Goal: Use online tool/utility: Utilize a website feature to perform a specific function

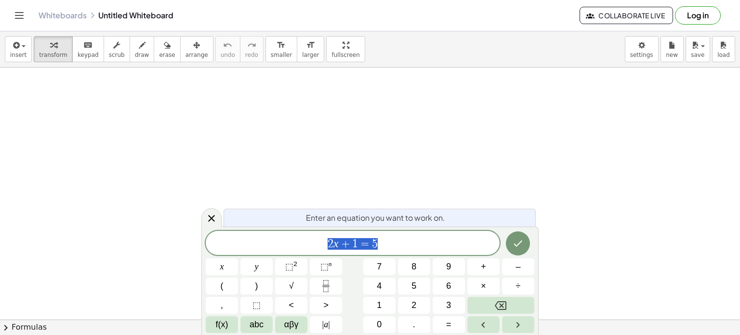
scroll to position [287, 0]
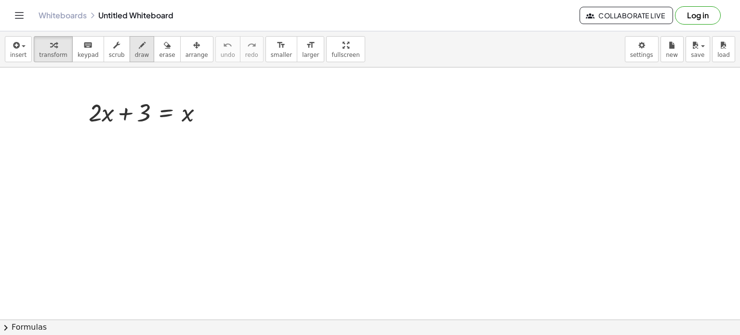
click at [130, 59] on button "draw" at bounding box center [142, 49] width 25 height 26
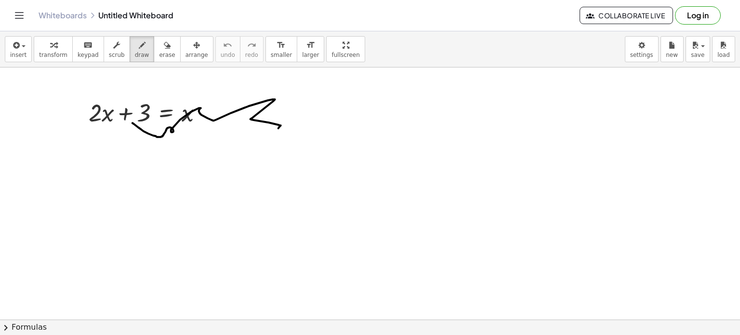
drag, startPoint x: 132, startPoint y: 122, endPoint x: 268, endPoint y: 152, distance: 138.5
click at [268, 152] on div at bounding box center [370, 63] width 740 height 567
click at [82, 132] on div at bounding box center [370, 63] width 740 height 567
drag, startPoint x: 90, startPoint y: 131, endPoint x: 96, endPoint y: 141, distance: 11.8
click at [96, 141] on div at bounding box center [370, 63] width 740 height 567
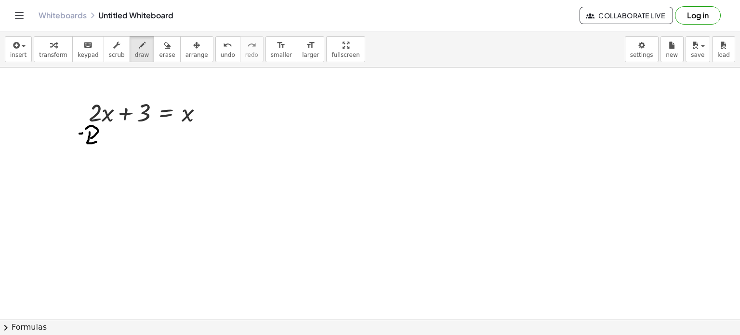
drag, startPoint x: 86, startPoint y: 128, endPoint x: 91, endPoint y: 137, distance: 10.6
click at [91, 137] on div at bounding box center [370, 63] width 740 height 567
click at [223, 47] on icon "undo" at bounding box center [227, 45] width 9 height 12
drag, startPoint x: 86, startPoint y: 130, endPoint x: 99, endPoint y: 139, distance: 15.9
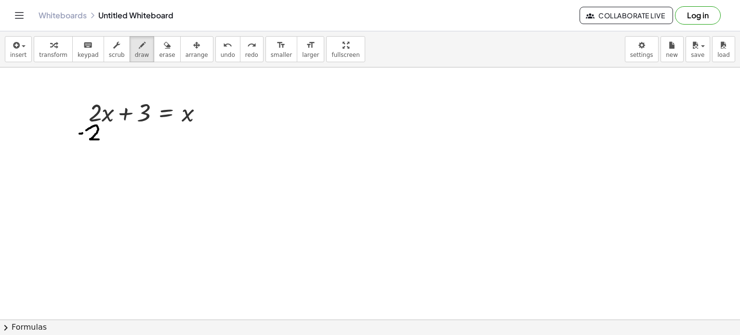
click at [99, 139] on div at bounding box center [370, 63] width 740 height 567
drag, startPoint x: 102, startPoint y: 131, endPoint x: 110, endPoint y: 138, distance: 9.9
click at [110, 138] on div at bounding box center [370, 63] width 740 height 567
drag, startPoint x: 100, startPoint y: 138, endPoint x: 106, endPoint y: 132, distance: 7.8
click at [106, 132] on div at bounding box center [370, 63] width 740 height 567
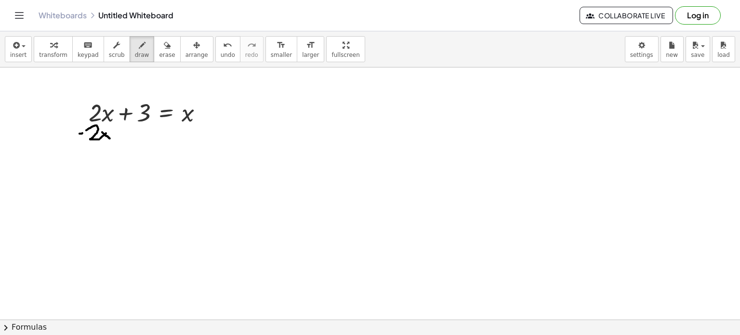
drag, startPoint x: 174, startPoint y: 184, endPoint x: 188, endPoint y: 182, distance: 14.1
click at [188, 182] on div at bounding box center [370, 63] width 740 height 567
drag, startPoint x: 194, startPoint y: 176, endPoint x: 204, endPoint y: 186, distance: 14.3
click at [204, 186] on div at bounding box center [370, 63] width 740 height 567
drag, startPoint x: 194, startPoint y: 189, endPoint x: 208, endPoint y: 168, distance: 25.0
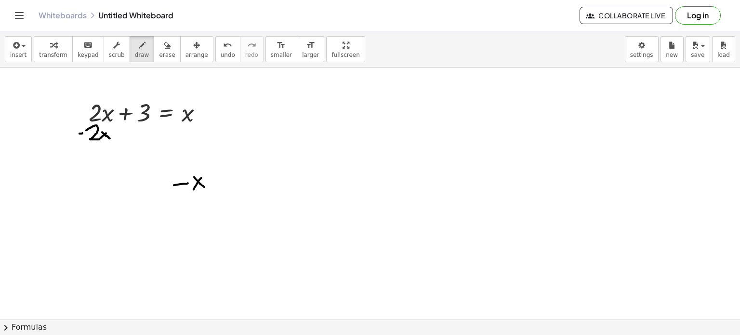
click at [208, 168] on div at bounding box center [370, 63] width 740 height 567
drag, startPoint x: 219, startPoint y: 176, endPoint x: 227, endPoint y: 175, distance: 7.8
click at [227, 175] on div at bounding box center [370, 63] width 740 height 567
drag, startPoint x: 216, startPoint y: 180, endPoint x: 225, endPoint y: 179, distance: 8.7
click at [225, 179] on div at bounding box center [370, 63] width 740 height 567
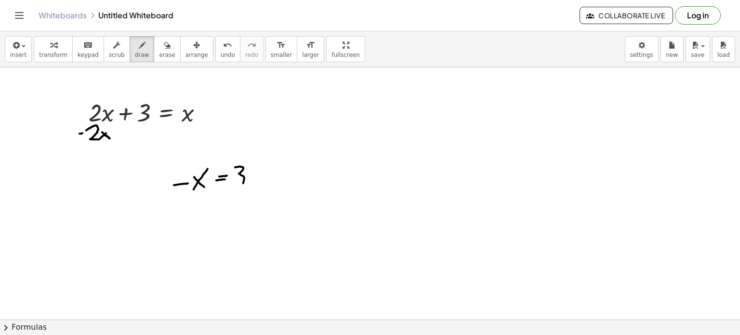
drag, startPoint x: 235, startPoint y: 167, endPoint x: 230, endPoint y: 195, distance: 29.4
click at [230, 195] on div at bounding box center [370, 63] width 740 height 567
click at [221, 47] on div "undo" at bounding box center [228, 45] width 14 height 12
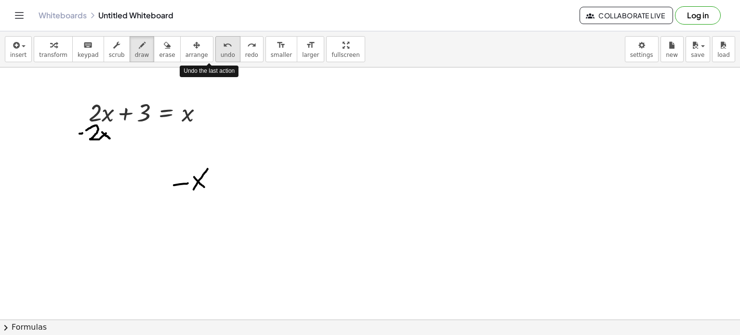
click at [221, 47] on div "undo" at bounding box center [228, 45] width 14 height 12
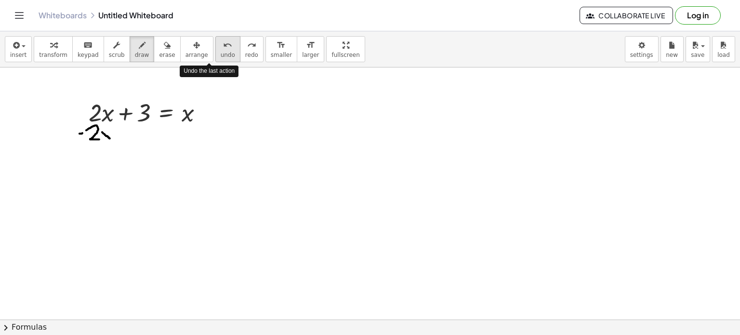
click at [221, 47] on div "undo" at bounding box center [228, 45] width 14 height 12
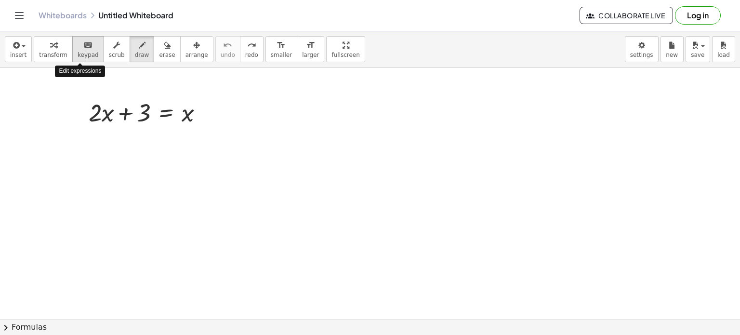
click at [82, 52] on span "keypad" at bounding box center [88, 55] width 21 height 7
click at [16, 46] on icon "button" at bounding box center [15, 45] width 9 height 12
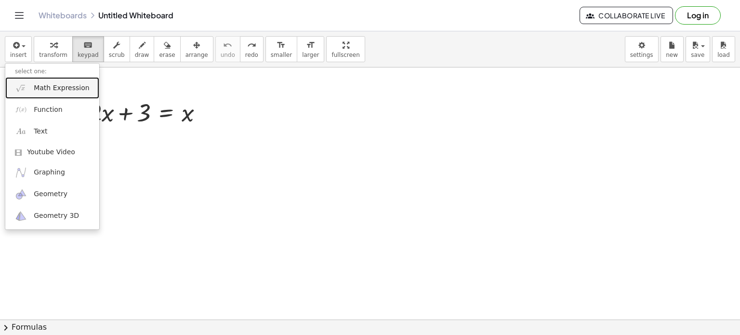
click at [63, 91] on span "Math Expression" at bounding box center [61, 88] width 55 height 10
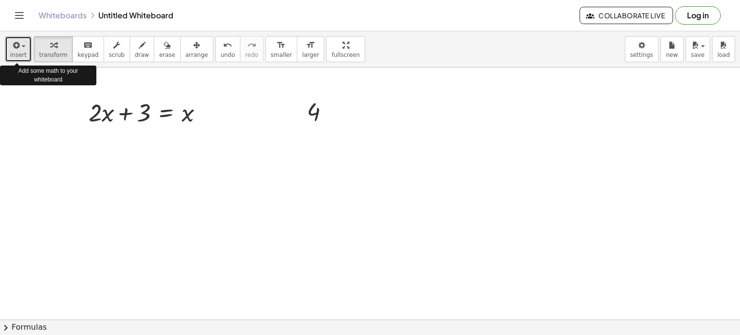
click at [13, 42] on icon "button" at bounding box center [15, 45] width 9 height 12
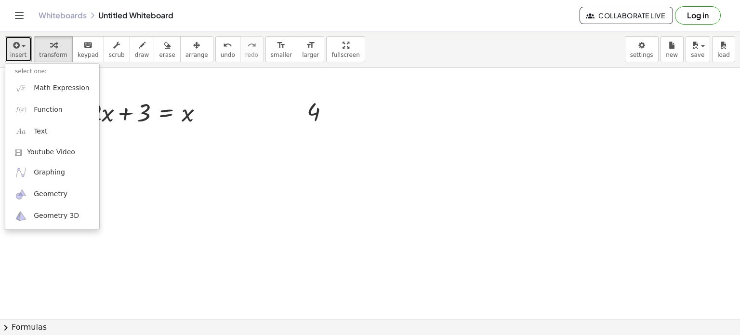
click at [128, 197] on div at bounding box center [370, 63] width 740 height 567
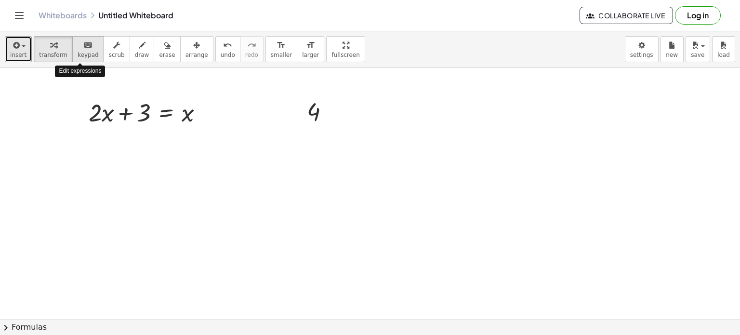
click at [81, 60] on button "keyboard keypad" at bounding box center [88, 49] width 32 height 26
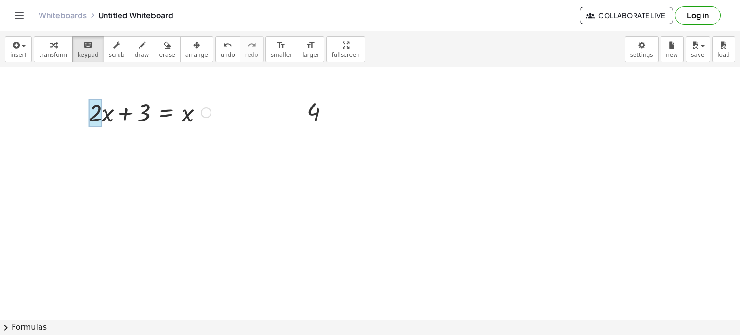
click at [98, 113] on div at bounding box center [95, 113] width 13 height 28
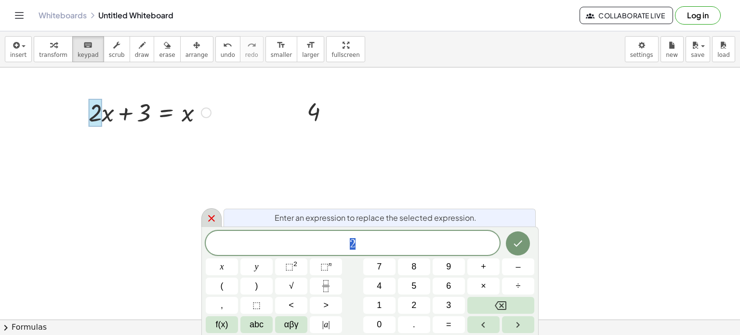
click at [219, 217] on div at bounding box center [211, 217] width 20 height 19
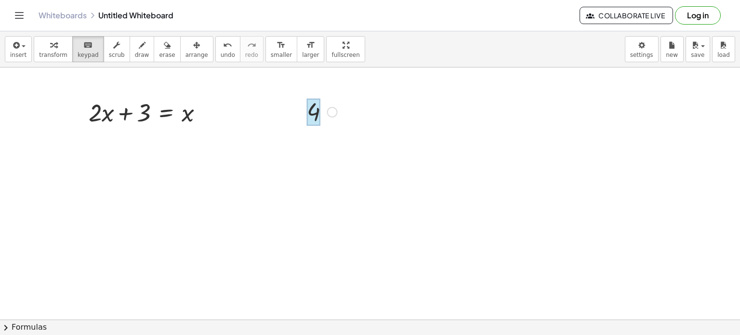
drag, startPoint x: 91, startPoint y: 112, endPoint x: 310, endPoint y: 112, distance: 219.1
click at [310, 112] on div at bounding box center [313, 112] width 13 height 27
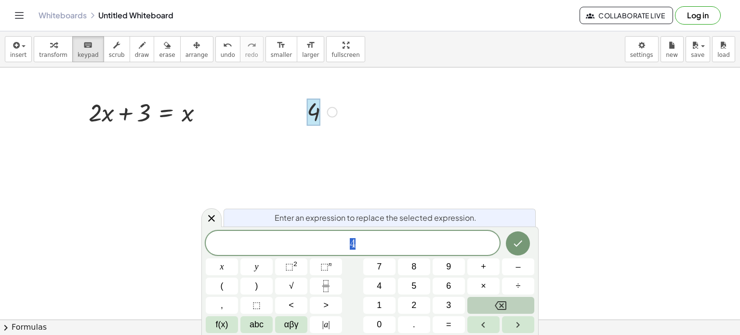
click at [495, 311] on icon "Backspace" at bounding box center [500, 305] width 12 height 12
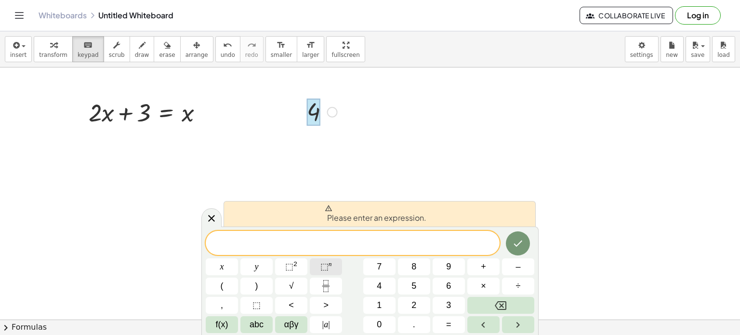
click at [321, 266] on span "⬚" at bounding box center [324, 266] width 8 height 10
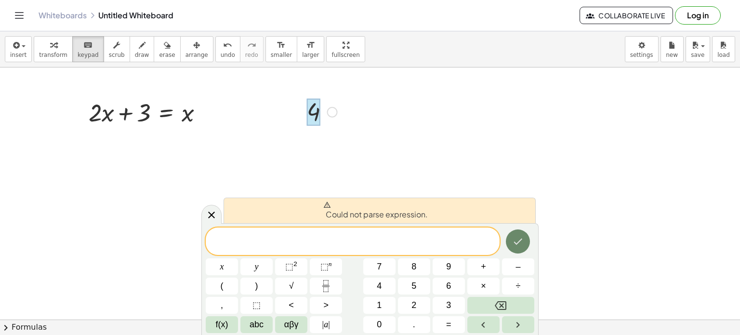
click at [522, 240] on icon "Done" at bounding box center [518, 241] width 12 height 12
click at [214, 210] on icon at bounding box center [212, 215] width 12 height 12
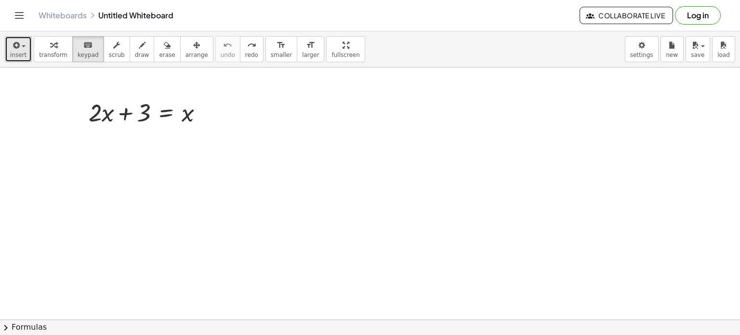
click at [21, 43] on div "button" at bounding box center [18, 45] width 16 height 12
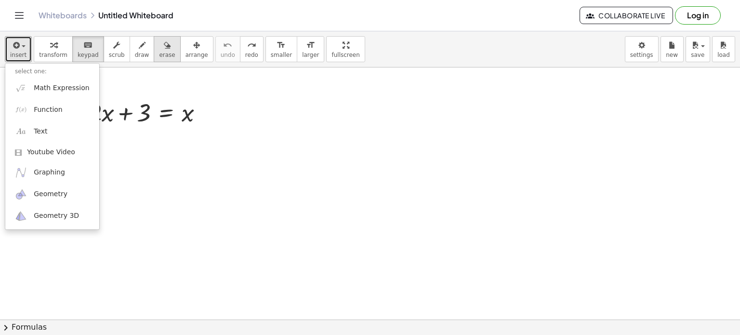
click at [164, 48] on icon "button" at bounding box center [167, 45] width 7 height 12
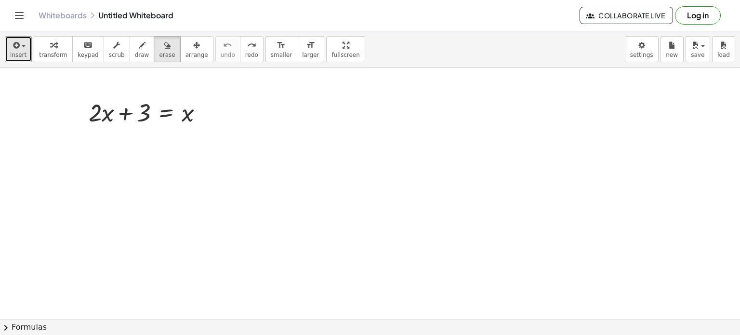
click at [103, 114] on div at bounding box center [370, 63] width 740 height 567
click at [111, 113] on div at bounding box center [370, 63] width 740 height 567
drag, startPoint x: 111, startPoint y: 113, endPoint x: 188, endPoint y: 113, distance: 77.5
click at [188, 113] on div at bounding box center [370, 63] width 740 height 567
drag, startPoint x: 86, startPoint y: 105, endPoint x: 202, endPoint y: 117, distance: 117.1
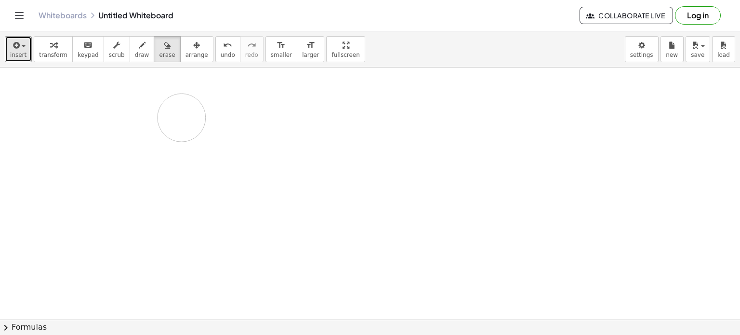
click at [202, 117] on div at bounding box center [370, 63] width 740 height 567
drag, startPoint x: 202, startPoint y: 117, endPoint x: 84, endPoint y: 103, distance: 118.7
click at [84, 103] on div at bounding box center [370, 63] width 740 height 567
drag, startPoint x: 84, startPoint y: 103, endPoint x: 420, endPoint y: 106, distance: 335.6
click at [420, 106] on div at bounding box center [370, 63] width 740 height 567
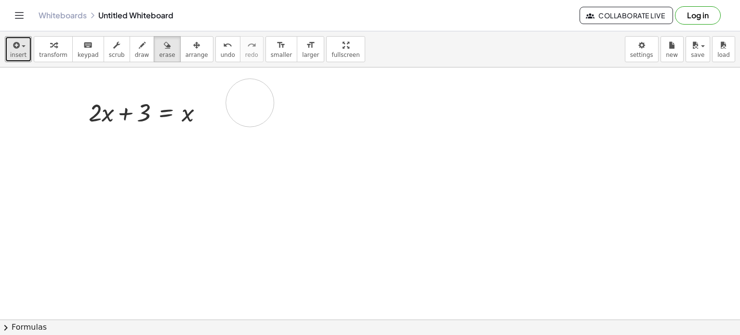
drag, startPoint x: 420, startPoint y: 106, endPoint x: 106, endPoint y: 109, distance: 313.5
click at [106, 109] on div at bounding box center [370, 63] width 740 height 567
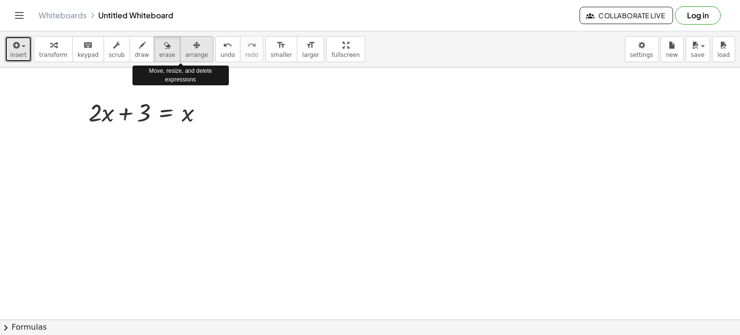
click at [193, 47] on icon "button" at bounding box center [196, 45] width 7 height 12
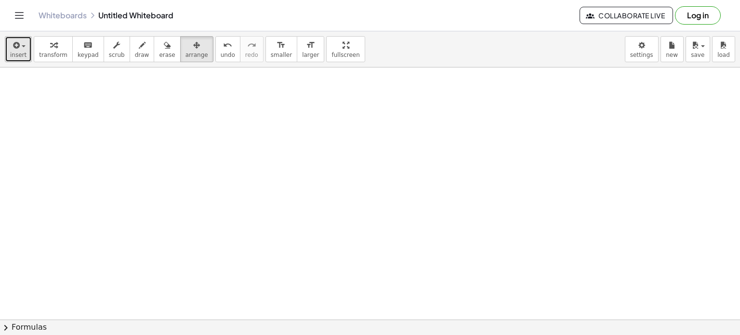
click at [29, 47] on button "insert" at bounding box center [18, 49] width 27 height 26
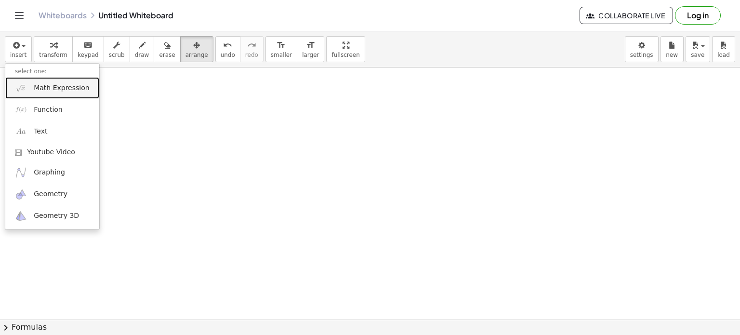
click at [71, 89] on span "Math Expression" at bounding box center [61, 88] width 55 height 10
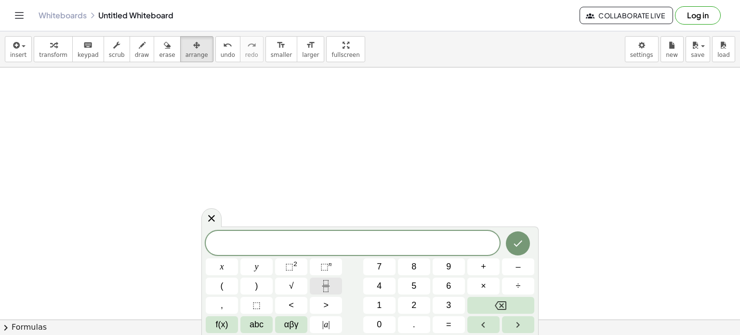
click at [332, 279] on button "Fraction" at bounding box center [326, 285] width 32 height 17
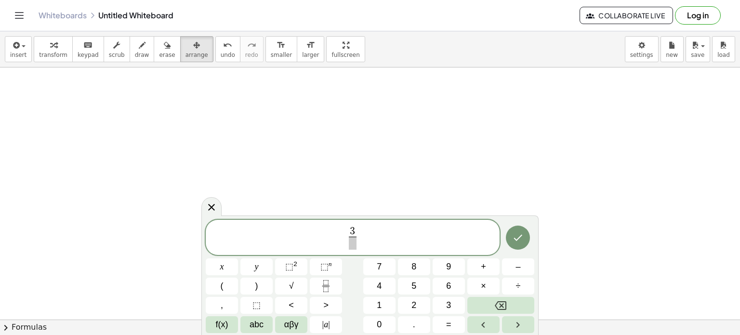
click at [354, 247] on span at bounding box center [352, 242] width 7 height 13
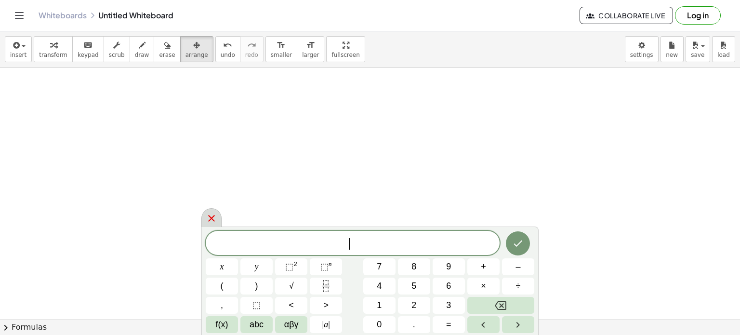
click at [206, 216] on icon at bounding box center [212, 218] width 12 height 12
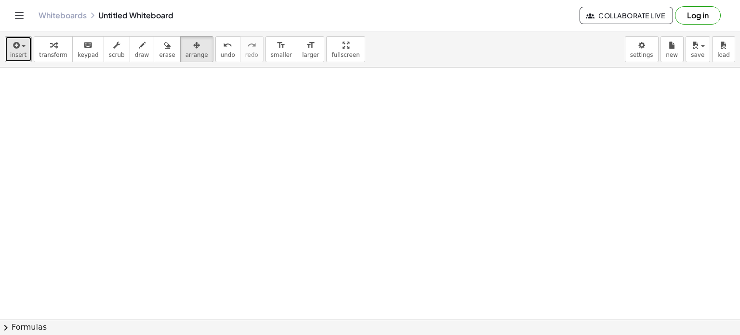
click at [21, 45] on div "button" at bounding box center [18, 45] width 16 height 12
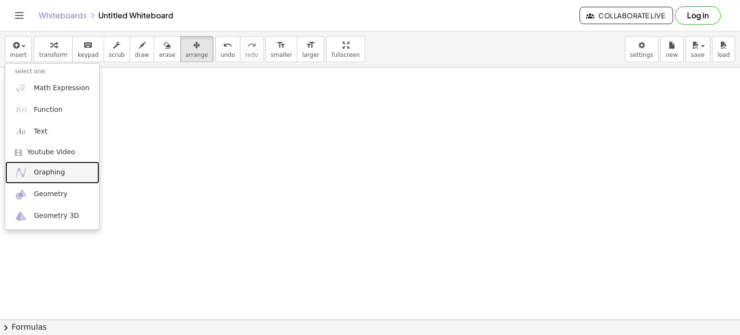
click at [60, 176] on span "Graphing" at bounding box center [49, 173] width 31 height 10
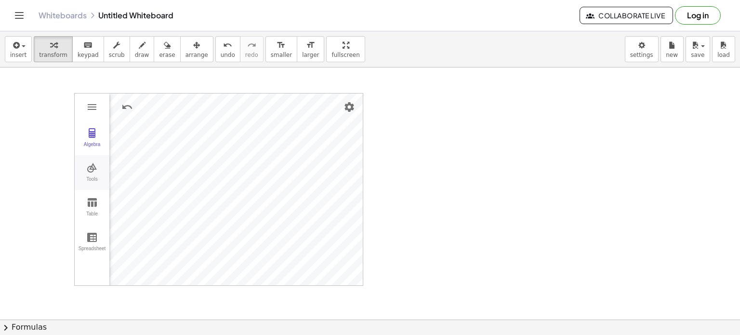
click at [91, 167] on img "Graphing Calculator" at bounding box center [92, 168] width 12 height 12
click at [135, 245] on img "Intersect. Select intersection or two objects successively" at bounding box center [136, 245] width 39 height 15
click at [141, 263] on img "Move. Drag or select object" at bounding box center [139, 267] width 23 height 23
click at [134, 185] on div "Point" at bounding box center [136, 191] width 39 height 13
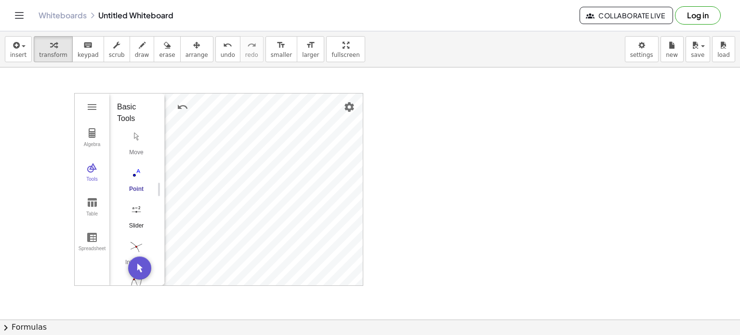
click at [133, 208] on img "Slider. Select position" at bounding box center [136, 209] width 39 height 15
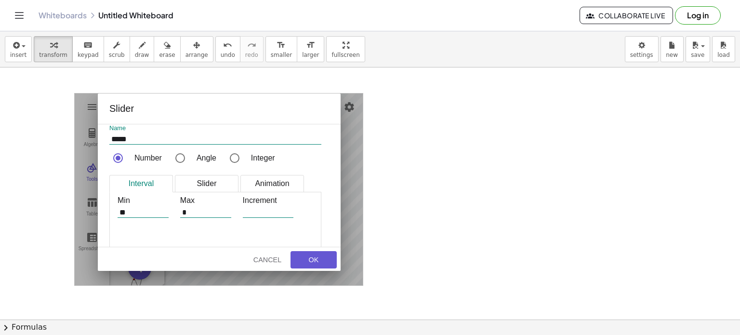
click at [297, 238] on div "Min ** Max * Increment" at bounding box center [215, 228] width 212 height 72
click at [273, 256] on div "Cancel" at bounding box center [267, 260] width 31 height 8
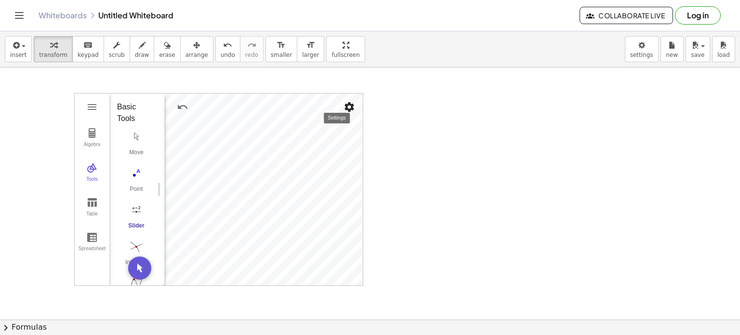
click at [348, 104] on img "Settings" at bounding box center [349, 107] width 12 height 12
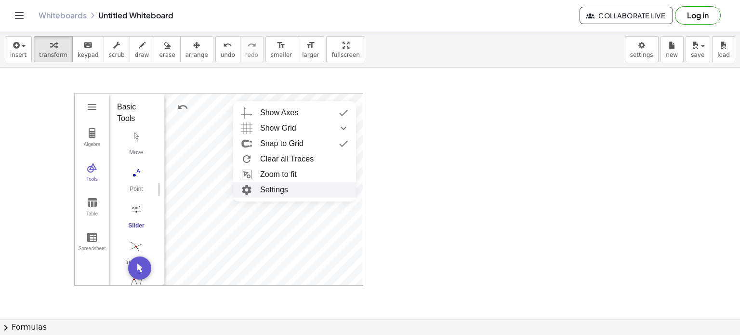
click at [297, 194] on li "Settings" at bounding box center [294, 189] width 123 height 15
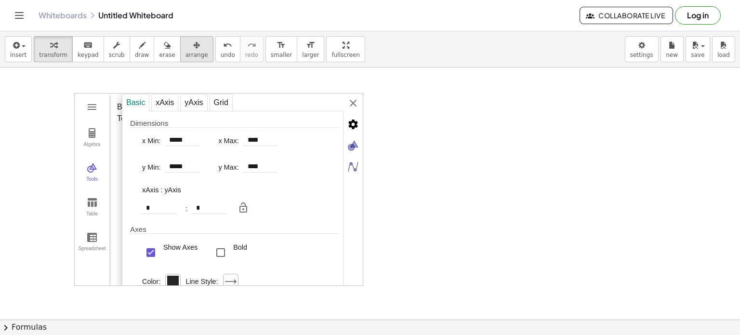
click at [185, 55] on span "arrange" at bounding box center [196, 55] width 23 height 7
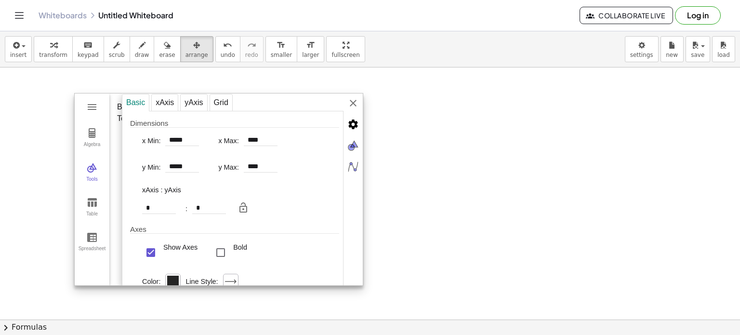
click at [225, 124] on div "Dimensions" at bounding box center [234, 123] width 209 height 9
click at [353, 102] on img "Graphing Calculator" at bounding box center [352, 102] width 19 height 19
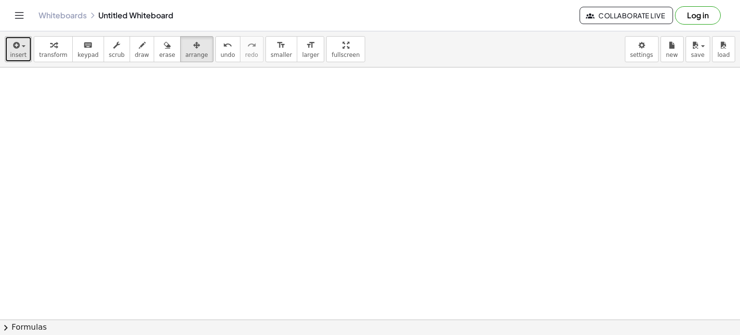
click at [14, 42] on icon "button" at bounding box center [15, 45] width 9 height 12
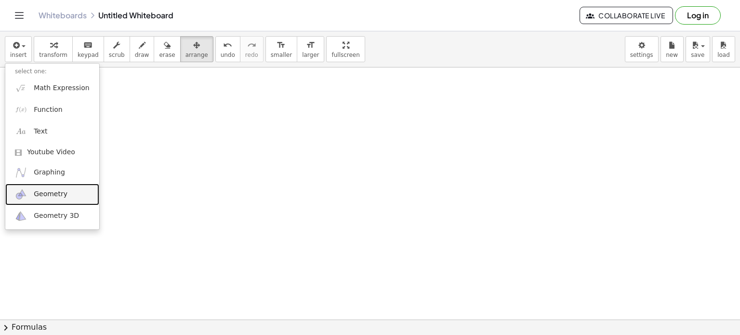
click at [59, 193] on span "Geometry" at bounding box center [51, 194] width 34 height 10
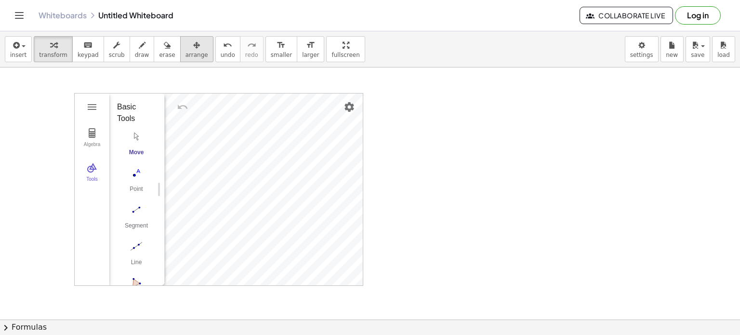
click at [185, 55] on span "arrange" at bounding box center [196, 55] width 23 height 7
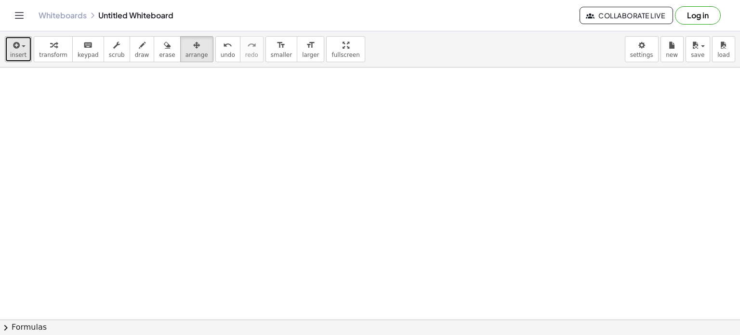
click at [11, 40] on icon "button" at bounding box center [15, 45] width 9 height 12
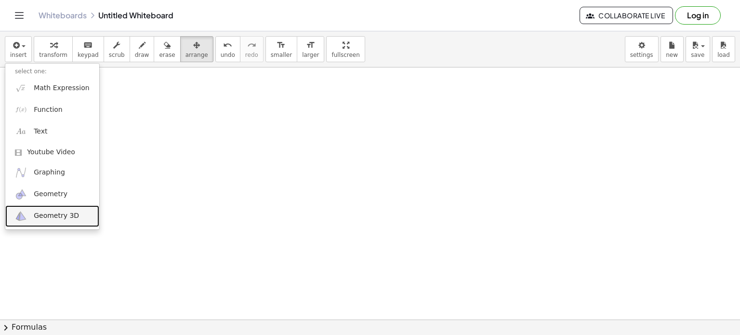
click at [63, 216] on span "Geometry 3D" at bounding box center [56, 216] width 45 height 10
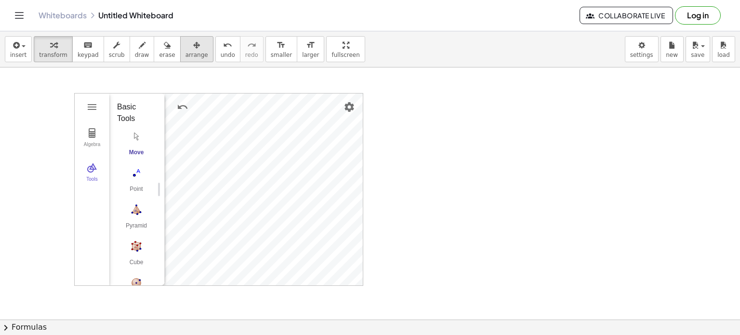
click at [185, 52] on span "arrange" at bounding box center [196, 55] width 23 height 7
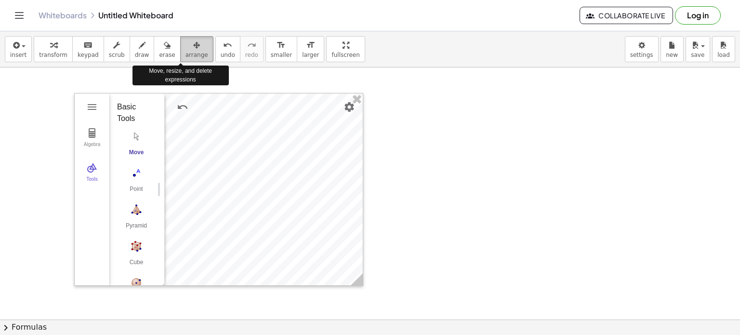
click at [193, 46] on icon "button" at bounding box center [196, 45] width 7 height 12
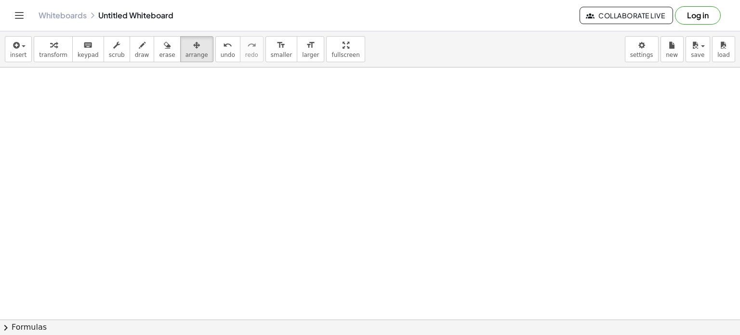
click at [358, 97] on div at bounding box center [370, 63] width 740 height 567
click at [354, 98] on div at bounding box center [370, 63] width 740 height 567
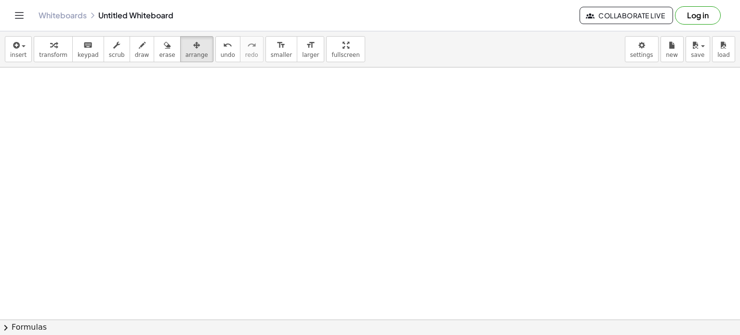
click at [354, 98] on div at bounding box center [370, 63] width 740 height 567
drag, startPoint x: 354, startPoint y: 98, endPoint x: 256, endPoint y: 219, distance: 155.7
click at [256, 219] on div at bounding box center [370, 63] width 740 height 567
click at [185, 53] on span "arrange" at bounding box center [196, 55] width 23 height 7
